Goal: Task Accomplishment & Management: Complete application form

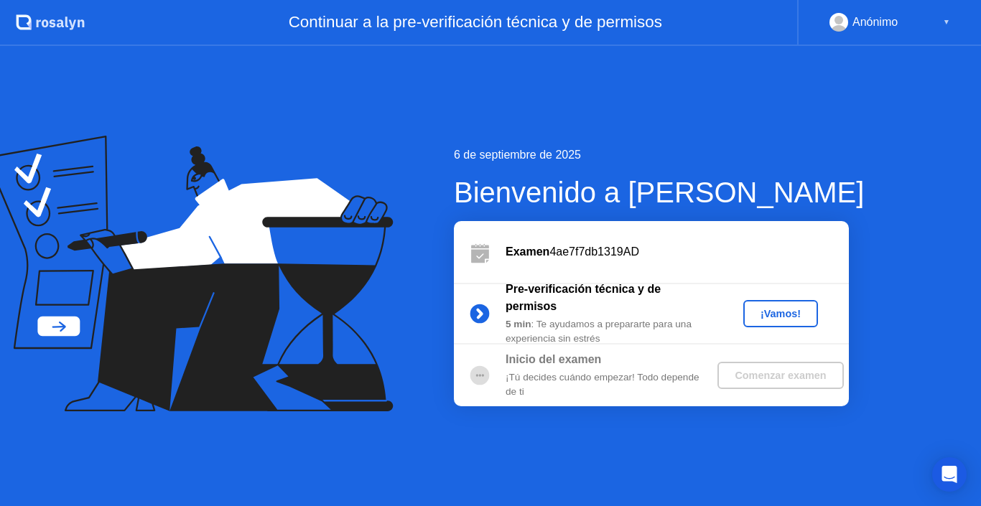
click at [785, 308] on div "¡Vamos!" at bounding box center [780, 313] width 63 height 11
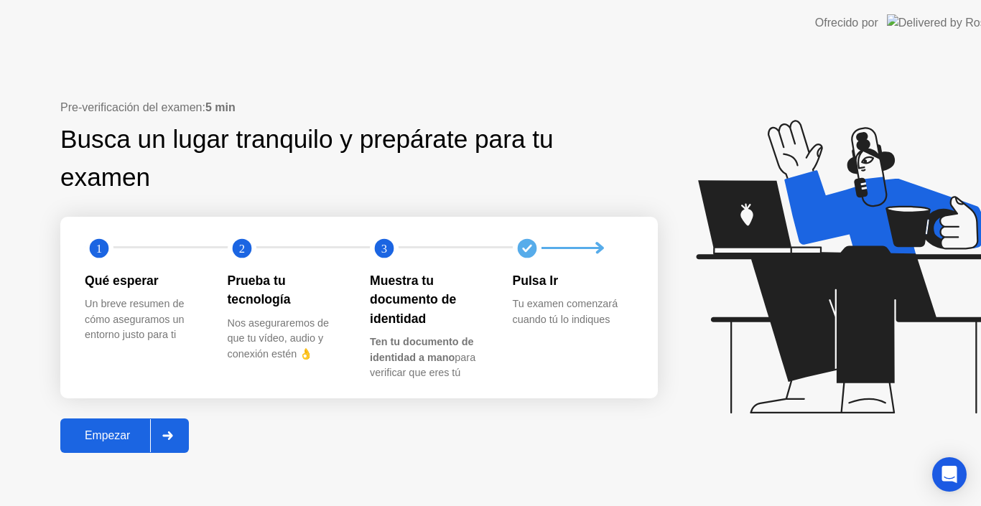
click at [878, 18] on div "Ofrecido por" at bounding box center [846, 22] width 63 height 17
click at [954, 470] on icon "Open Intercom Messenger" at bounding box center [949, 474] width 15 height 17
click at [658, 171] on icon at bounding box center [843, 274] width 371 height 368
click at [584, 310] on div "Tu examen comenzará cuando tú lo indiques" at bounding box center [573, 312] width 120 height 31
click at [543, 252] on div at bounding box center [584, 248] width 143 height 29
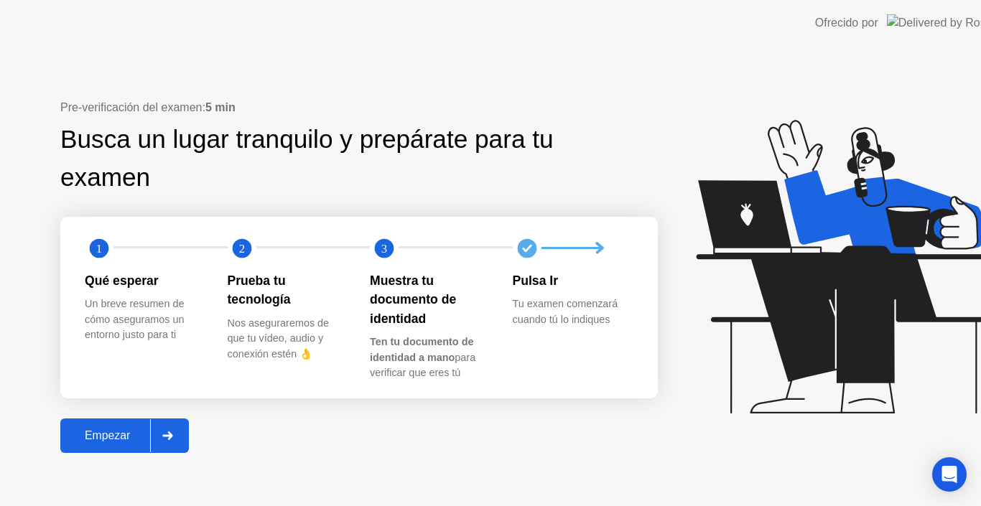
click at [687, 303] on icon at bounding box center [843, 274] width 371 height 368
click at [658, 249] on icon at bounding box center [843, 274] width 371 height 368
click at [608, 251] on div at bounding box center [584, 248] width 143 height 29
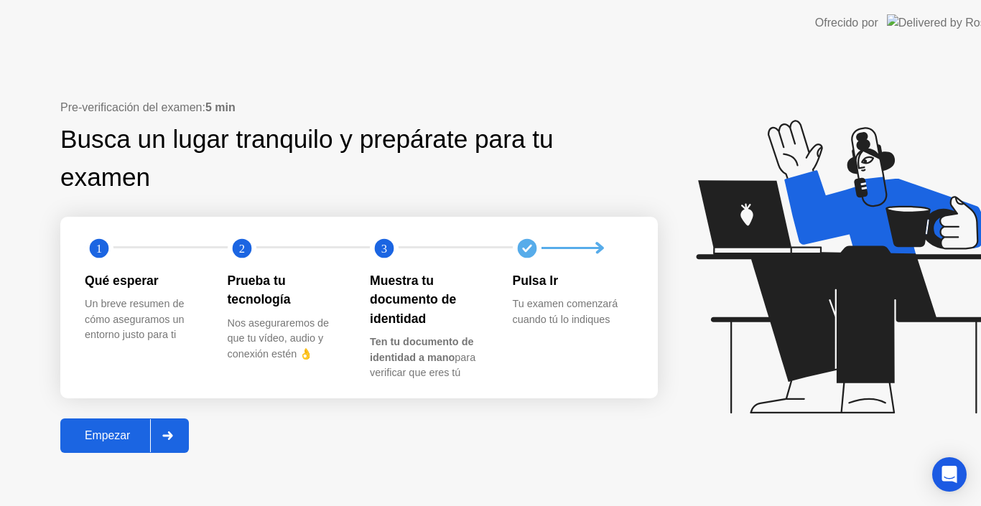
click at [608, 252] on div at bounding box center [584, 248] width 143 height 29
click at [790, 313] on icon at bounding box center [846, 267] width 300 height 294
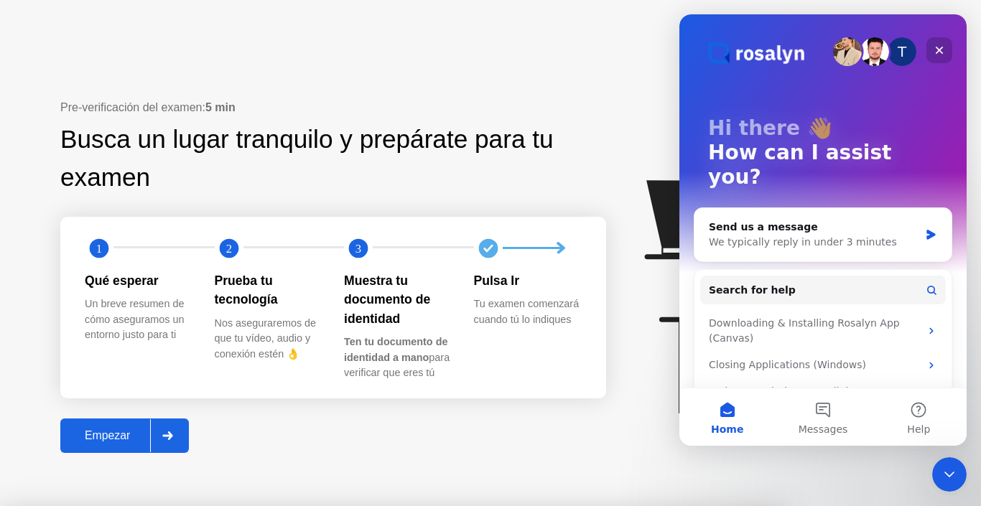
click at [942, 50] on icon "Close" at bounding box center [939, 50] width 11 height 11
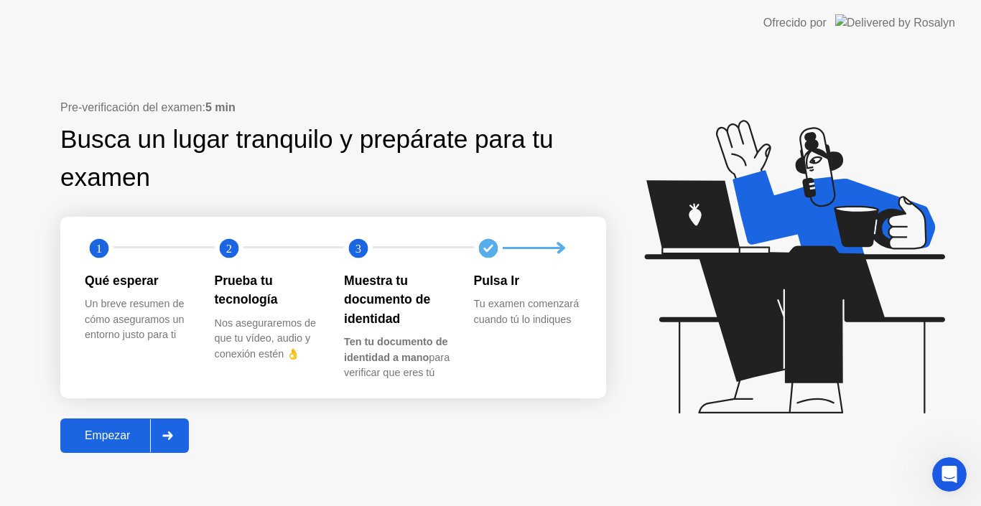
click at [164, 438] on icon at bounding box center [167, 436] width 11 height 9
